Goal: Task Accomplishment & Management: Manage account settings

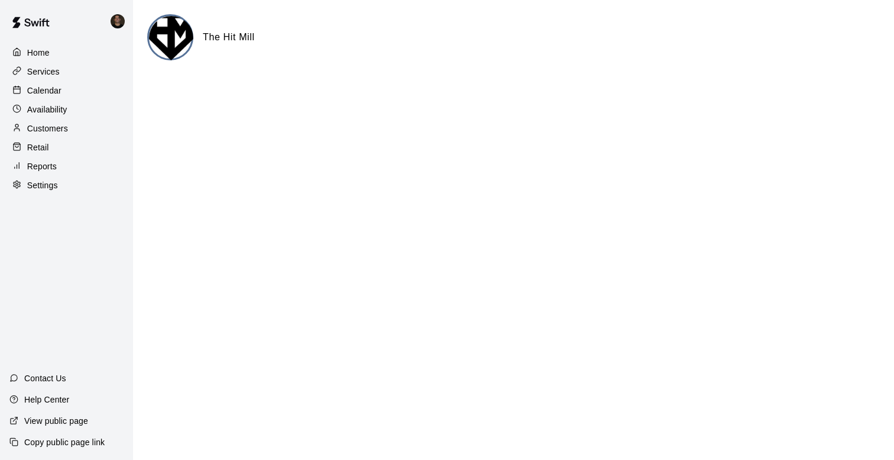
click at [51, 91] on p "Calendar" at bounding box center [44, 91] width 34 height 12
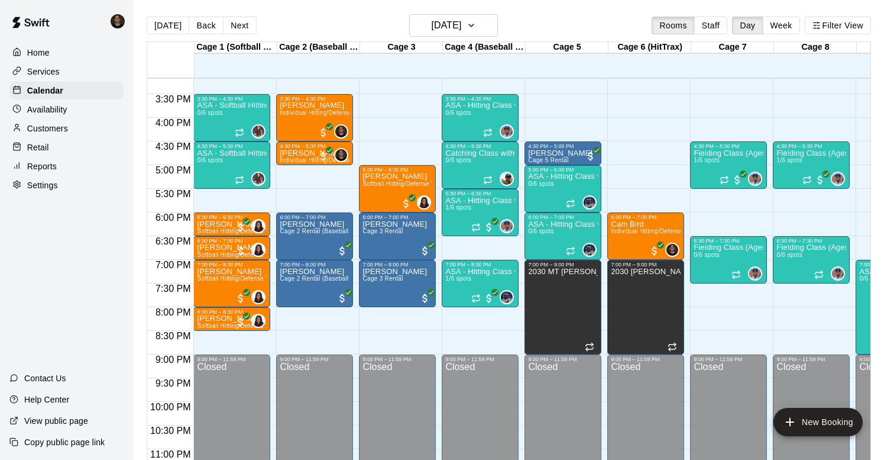
click at [38, 104] on p "Availability" at bounding box center [47, 110] width 40 height 12
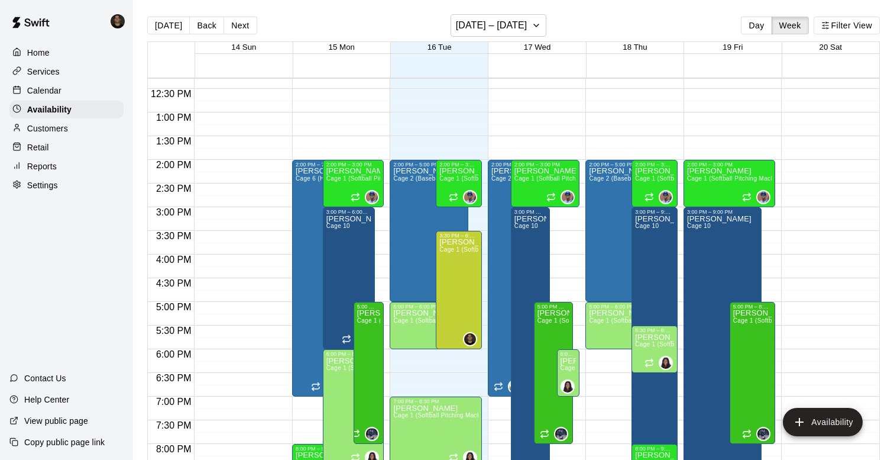
scroll to position [584, 0]
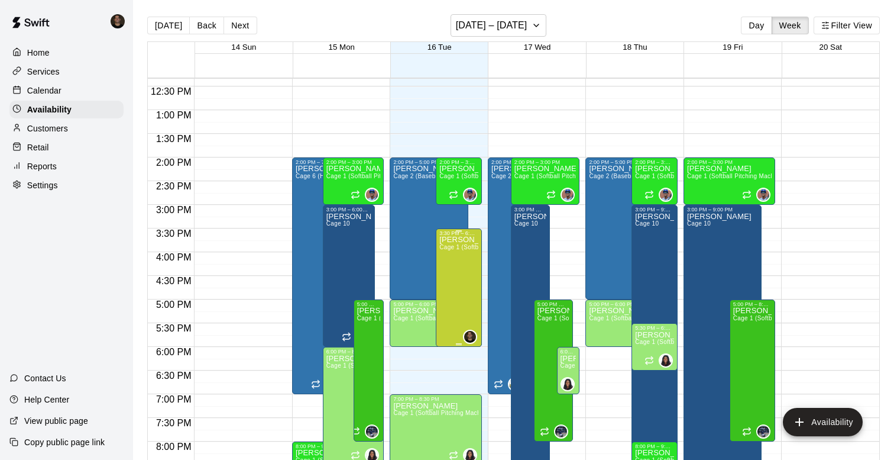
click at [453, 264] on div "[PERSON_NAME] Cage 1 (Softball Pitching Machine), Cage 2 (Baseball Pitching Mac…" at bounding box center [459, 466] width 39 height 460
click at [447, 251] on icon "edit" at bounding box center [452, 249] width 11 height 11
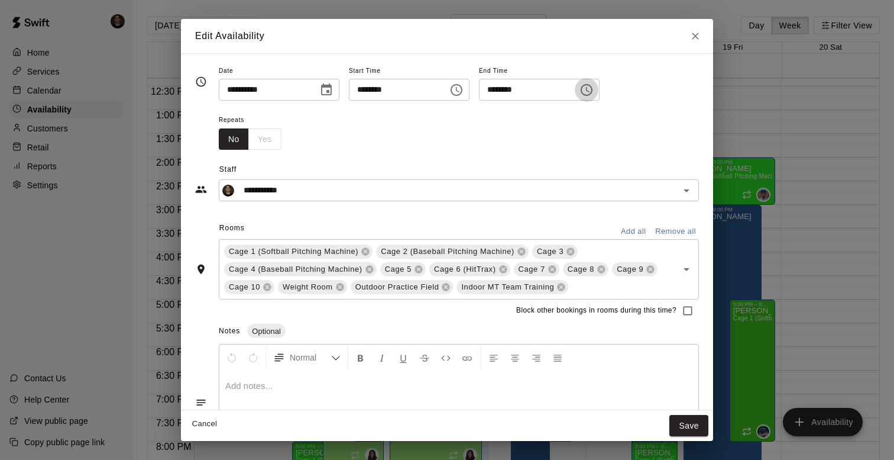
click at [590, 92] on icon "Choose time, selected time is 6:00 PM" at bounding box center [588, 89] width 4 height 5
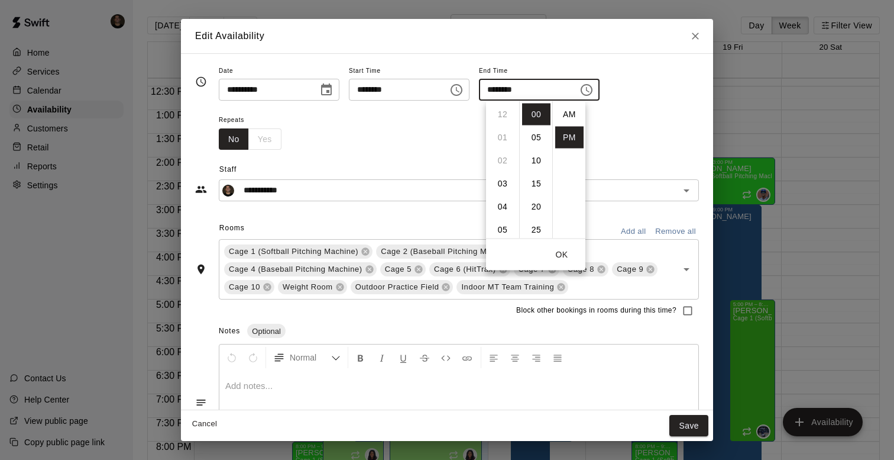
scroll to position [21, 0]
click at [538, 135] on li "05" at bounding box center [536, 138] width 28 height 22
click at [535, 113] on li "00" at bounding box center [536, 115] width 28 height 22
click at [502, 130] on li "05" at bounding box center [503, 132] width 28 height 22
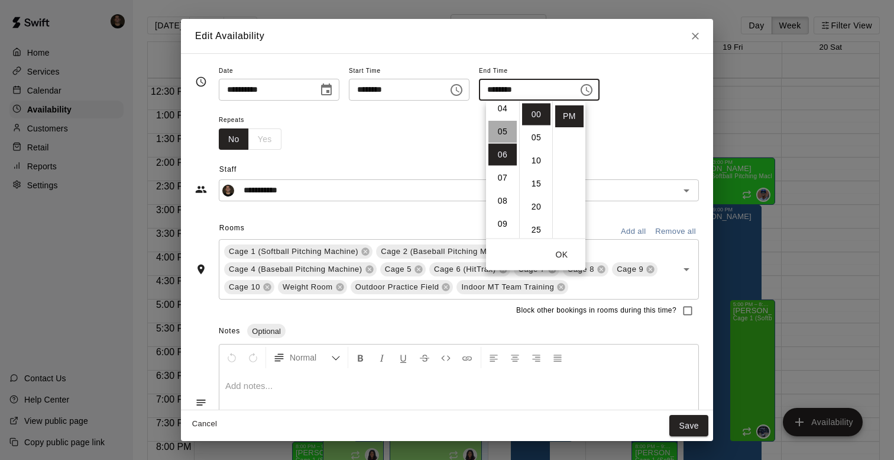
type input "********"
click at [689, 424] on button "Save" at bounding box center [689, 426] width 39 height 22
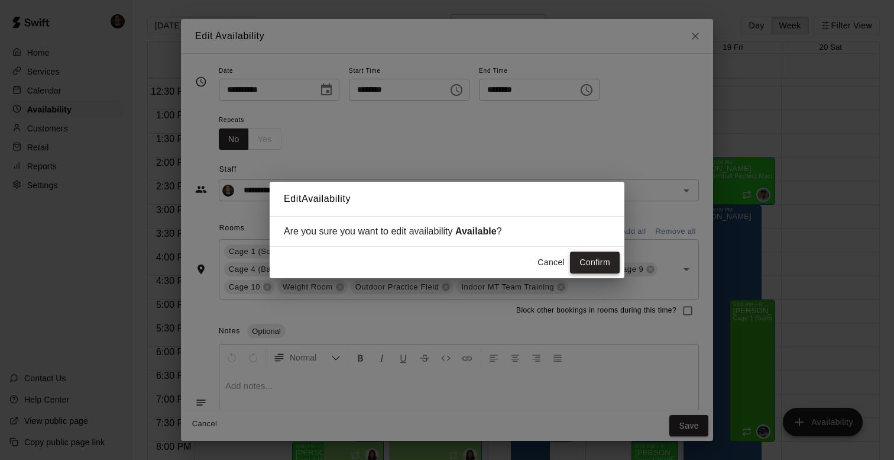
click at [599, 259] on button "Confirm" at bounding box center [595, 262] width 50 height 22
